Goal: Obtain resource: Obtain resource

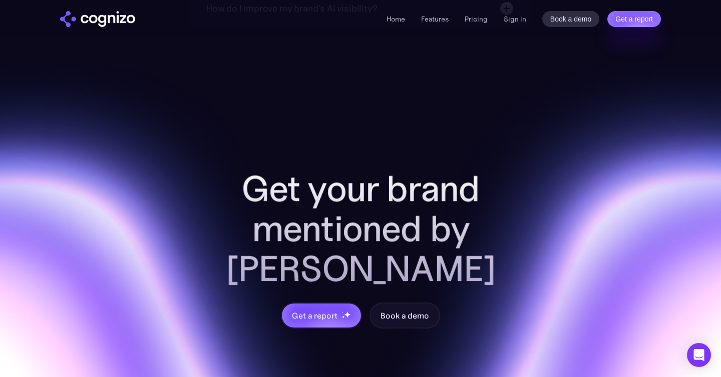
scroll to position [3987, 0]
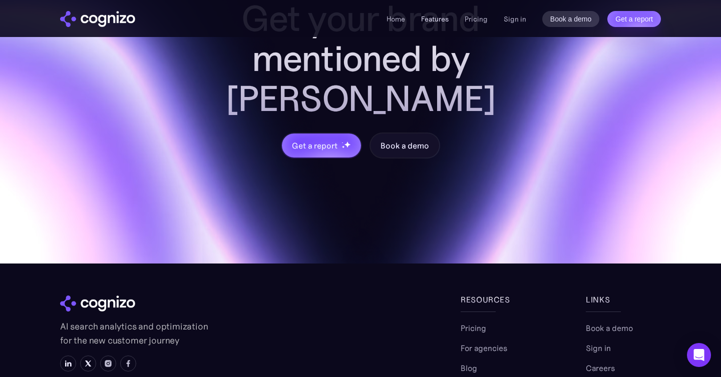
click at [435, 23] on link "Features" at bounding box center [435, 19] width 28 height 9
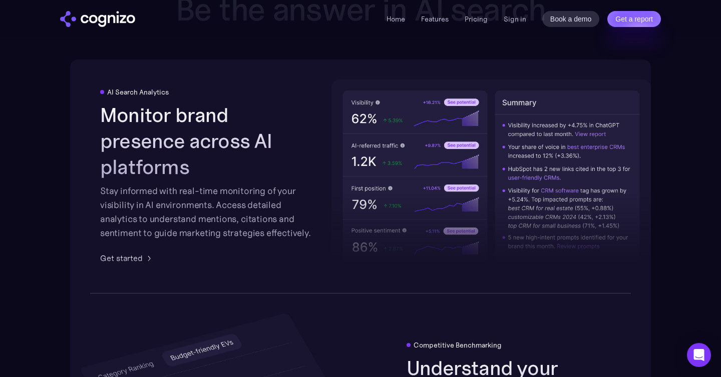
scroll to position [1560, 0]
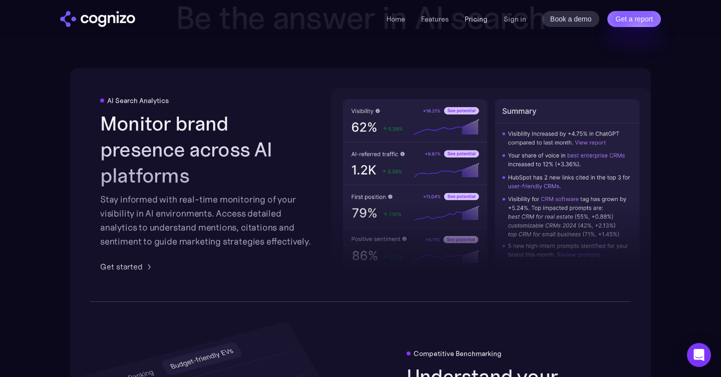
click at [468, 18] on link "Pricing" at bounding box center [476, 19] width 23 height 9
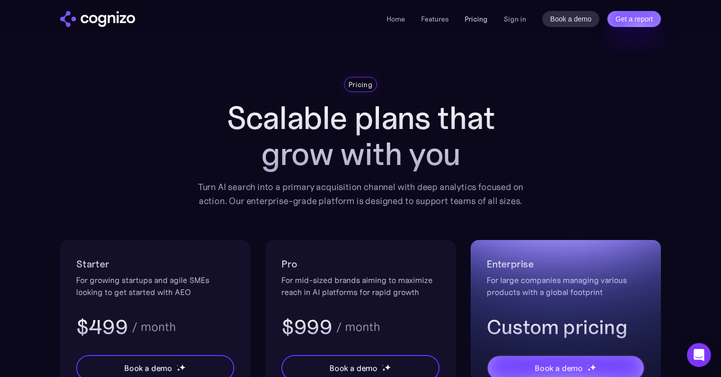
click at [482, 19] on link "Pricing" at bounding box center [476, 19] width 23 height 9
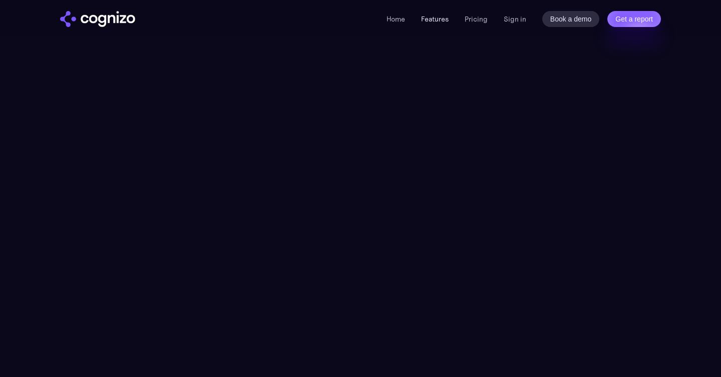
click at [439, 20] on link "Features" at bounding box center [435, 19] width 28 height 9
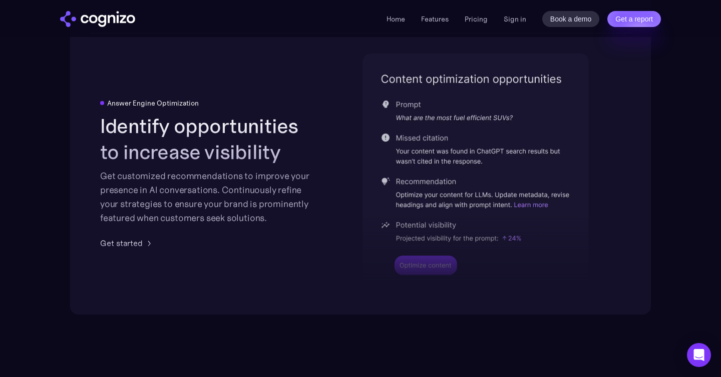
scroll to position [2054, 0]
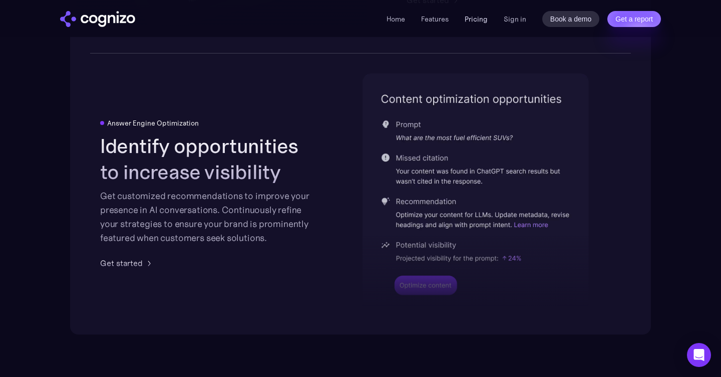
click at [478, 23] on link "Pricing" at bounding box center [476, 19] width 23 height 9
click at [477, 18] on link "Pricing" at bounding box center [476, 19] width 23 height 9
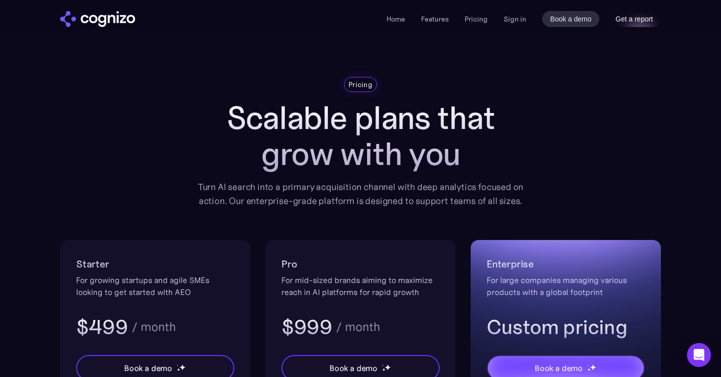
click at [655, 18] on link "Get a report" at bounding box center [634, 19] width 54 height 16
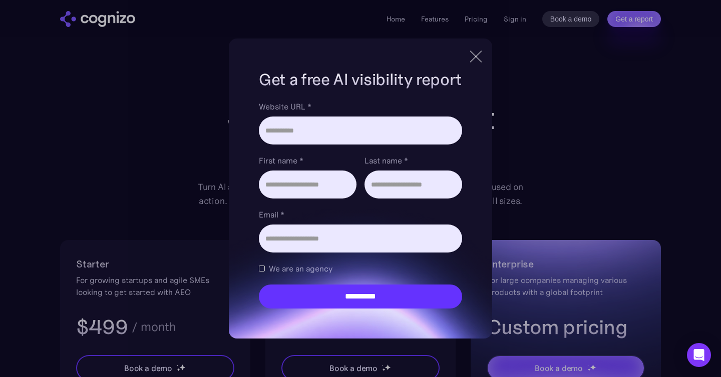
scroll to position [51, 0]
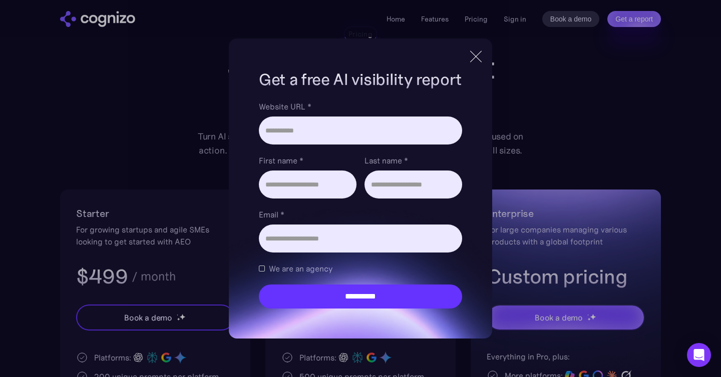
click at [478, 59] on div at bounding box center [476, 57] width 17 height 18
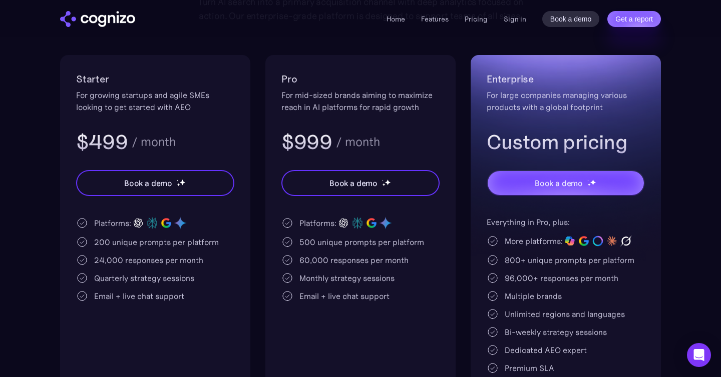
scroll to position [186, 0]
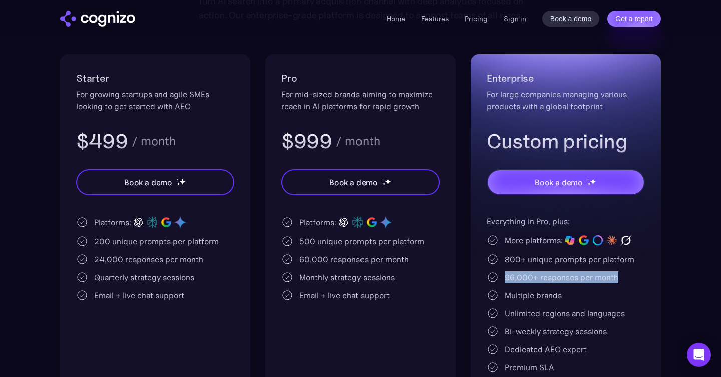
drag, startPoint x: 505, startPoint y: 280, endPoint x: 638, endPoint y: 278, distance: 133.7
click at [638, 278] on div "96,000+ responses per month" at bounding box center [566, 278] width 158 height 12
click at [639, 278] on div "96,000+ responses per month" at bounding box center [566, 278] width 158 height 12
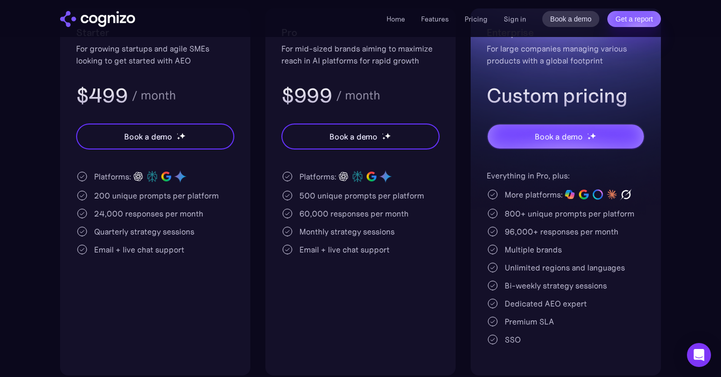
scroll to position [226, 0]
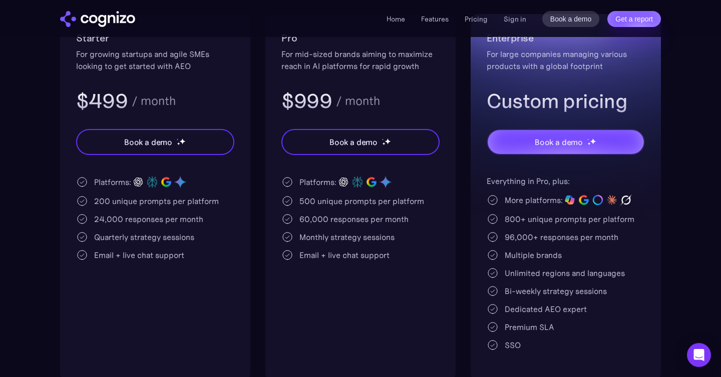
click at [549, 294] on div "Bi-weekly strategy sessions" at bounding box center [556, 291] width 102 height 12
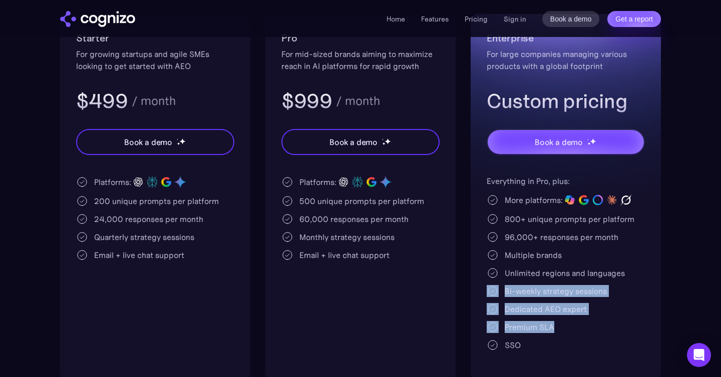
drag, startPoint x: 557, startPoint y: 326, endPoint x: 532, endPoint y: 345, distance: 31.7
click at [484, 290] on div "Enterprise For large companies managing various products with a global footprin…" at bounding box center [566, 197] width 190 height 367
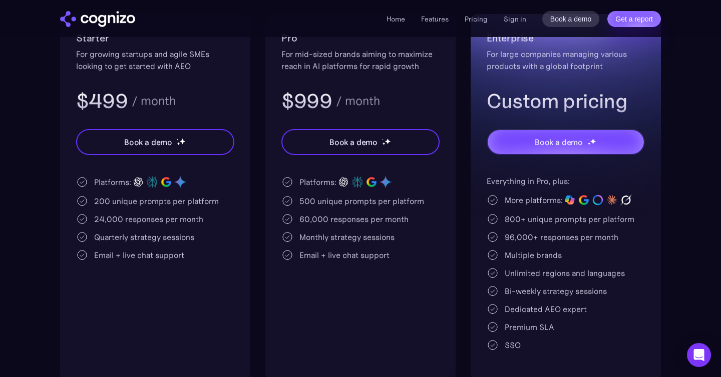
click at [535, 347] on div "SSO" at bounding box center [566, 345] width 158 height 12
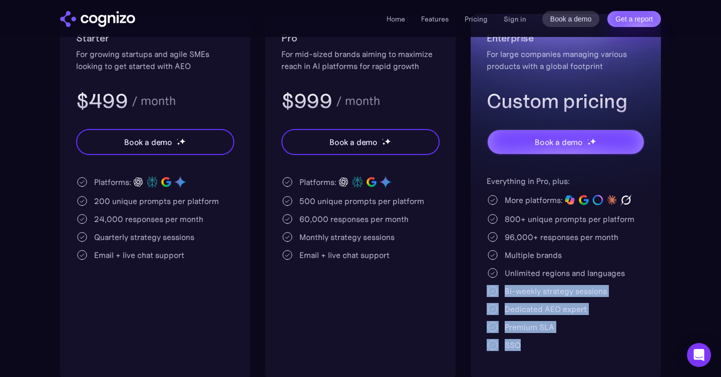
drag, startPoint x: 532, startPoint y: 350, endPoint x: 484, endPoint y: 286, distance: 79.4
click at [484, 286] on div "Enterprise For large companies managing various products with a global footprin…" at bounding box center [566, 197] width 190 height 367
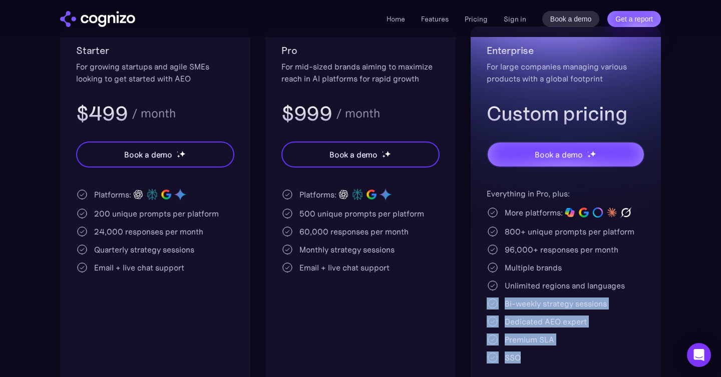
scroll to position [208, 0]
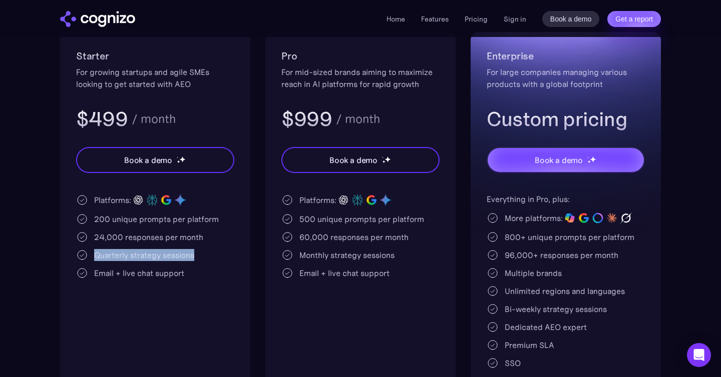
drag, startPoint x: 96, startPoint y: 256, endPoint x: 210, endPoint y: 256, distance: 113.6
click at [210, 256] on div "Quarterly strategy sessions" at bounding box center [155, 255] width 158 height 12
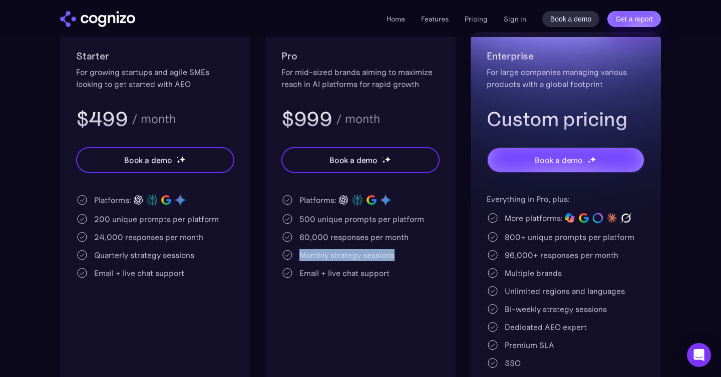
drag, startPoint x: 302, startPoint y: 254, endPoint x: 430, endPoint y: 253, distance: 127.7
click at [430, 253] on div "Monthly strategy sessions" at bounding box center [360, 255] width 158 height 12
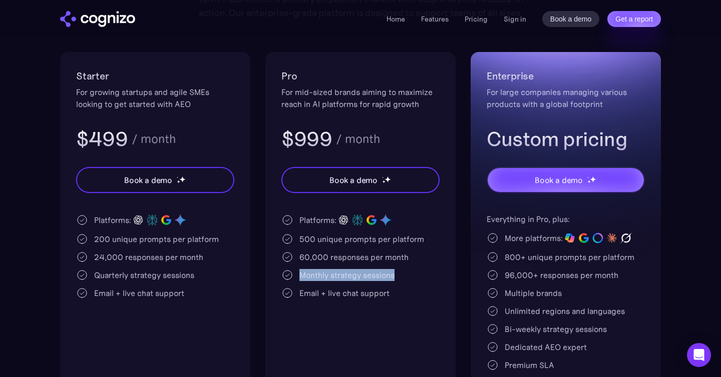
scroll to position [183, 0]
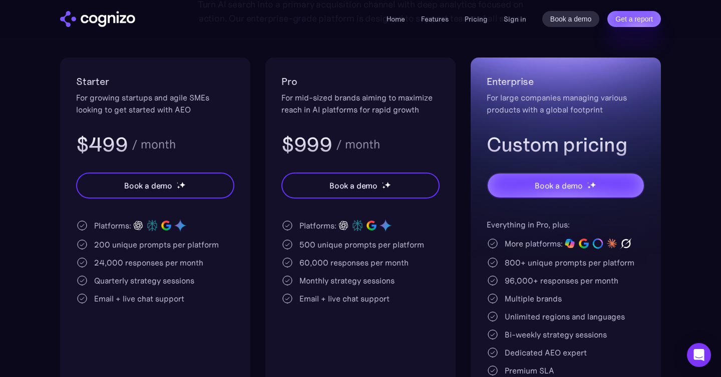
click at [301, 261] on div "60,000 responses per month" at bounding box center [353, 263] width 109 height 12
click at [395, 19] on link "Home" at bounding box center [395, 19] width 19 height 9
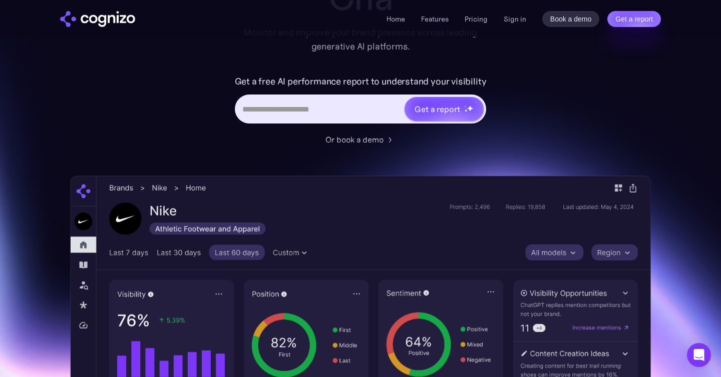
scroll to position [150, 0]
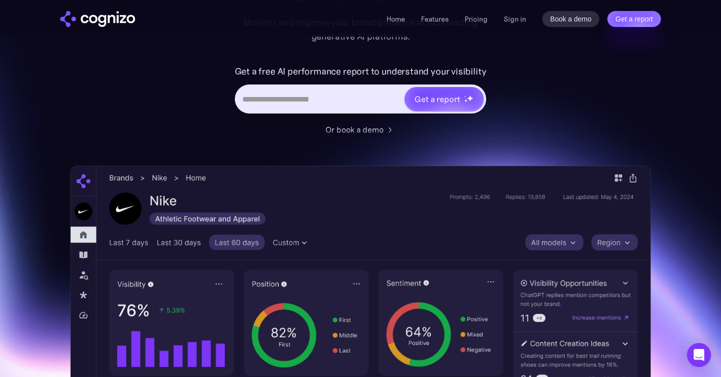
click at [267, 96] on input "Hero URL Input Form" at bounding box center [320, 99] width 168 height 19
type input "**********"
click at [422, 101] on div "Get a report" at bounding box center [437, 99] width 45 height 12
type input "**********"
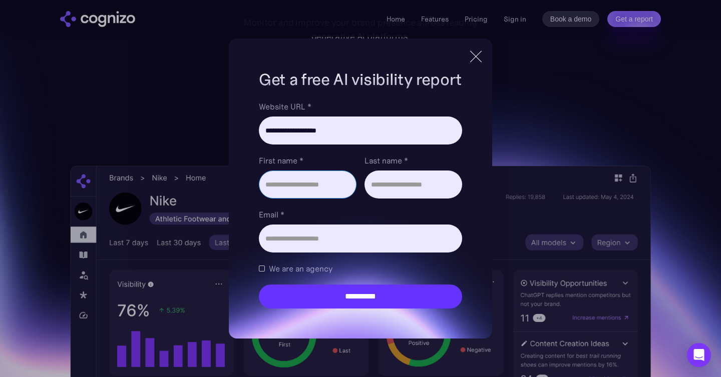
click at [315, 193] on input "First name *" at bounding box center [308, 185] width 98 height 28
type input "*****"
type input "********"
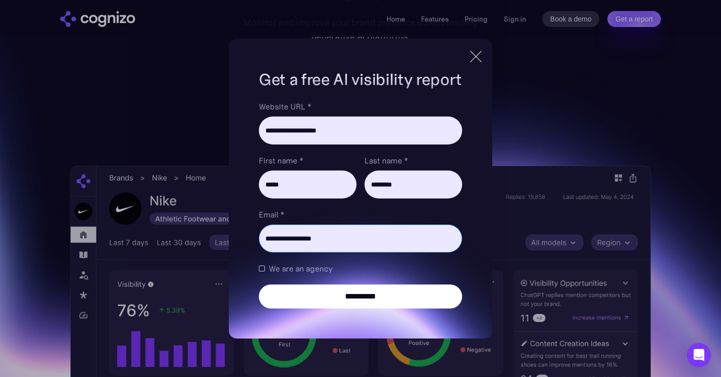
type input "**********"
click at [354, 303] on input "**********" at bounding box center [360, 297] width 203 height 24
type input "**********"
